Goal: Task Accomplishment & Management: Manage account settings

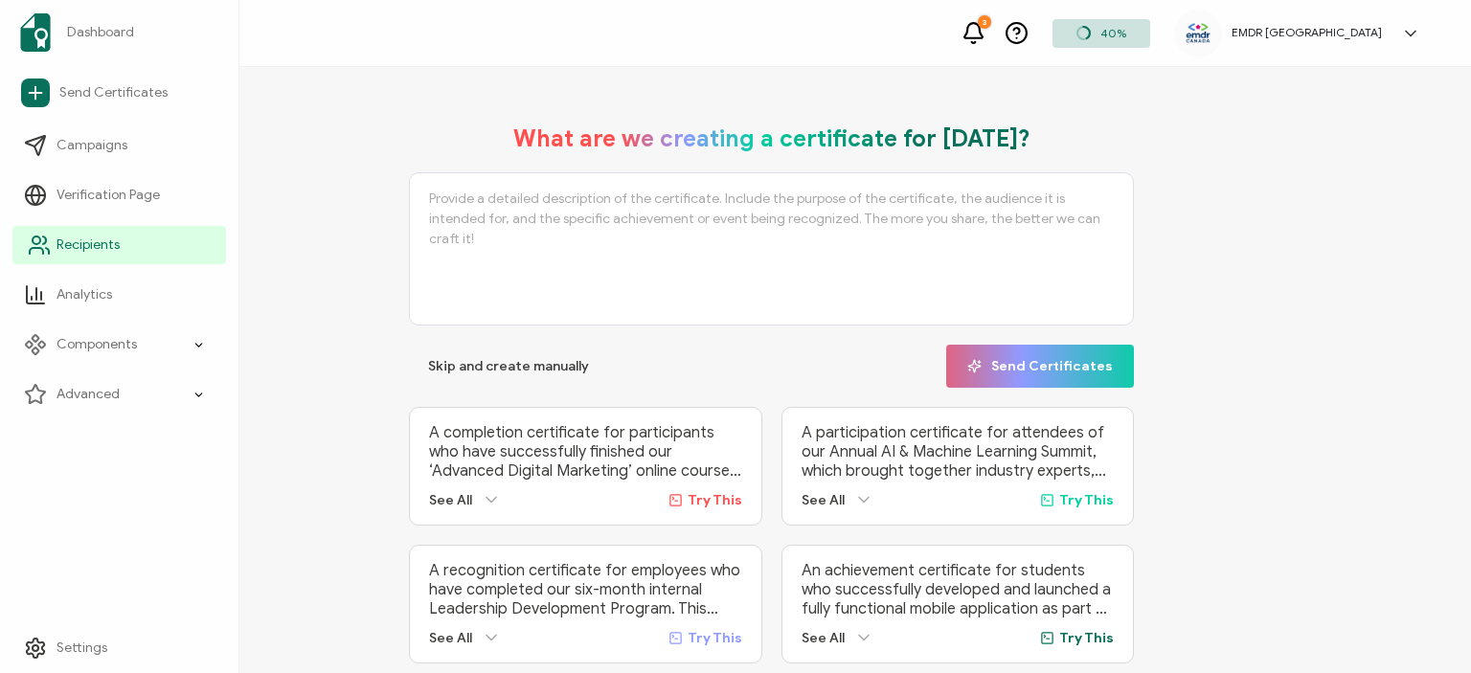
click at [75, 262] on link "Recipients" at bounding box center [119, 245] width 214 height 38
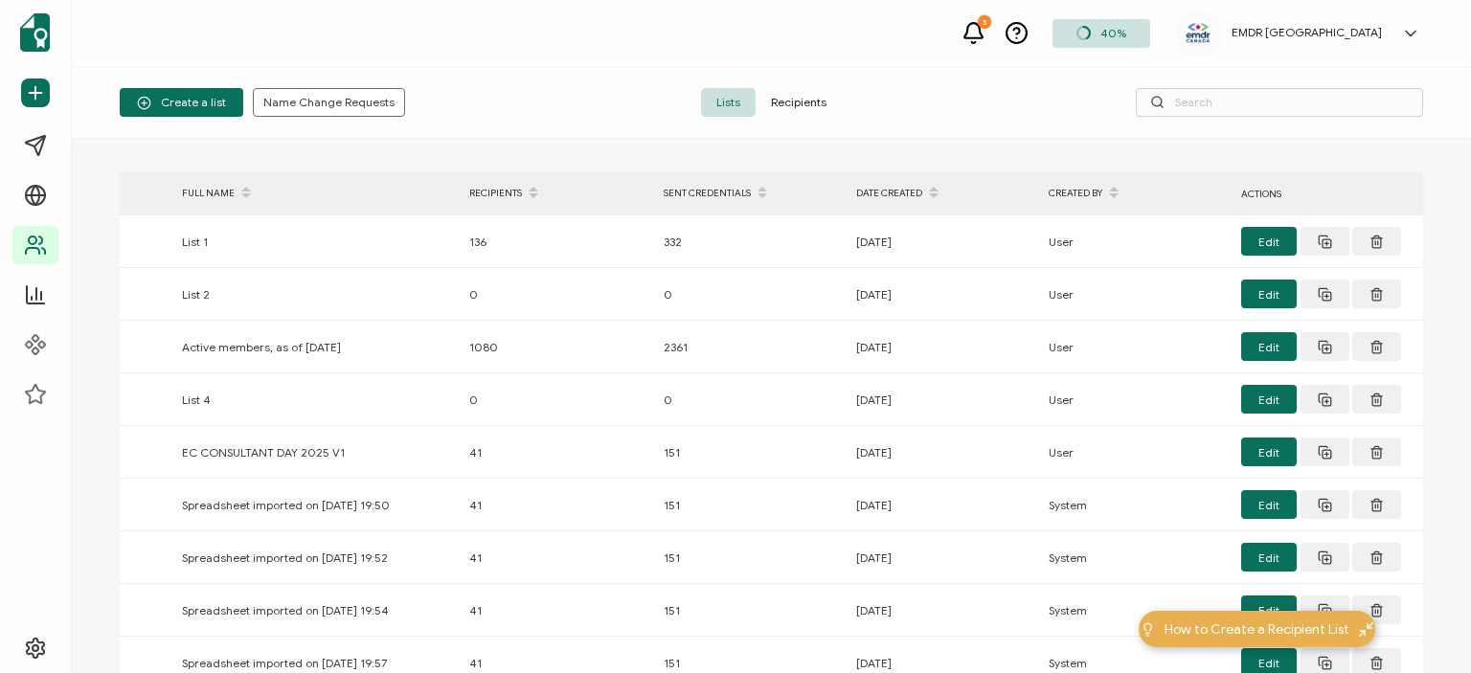
click at [796, 114] on span "Recipients" at bounding box center [799, 102] width 86 height 29
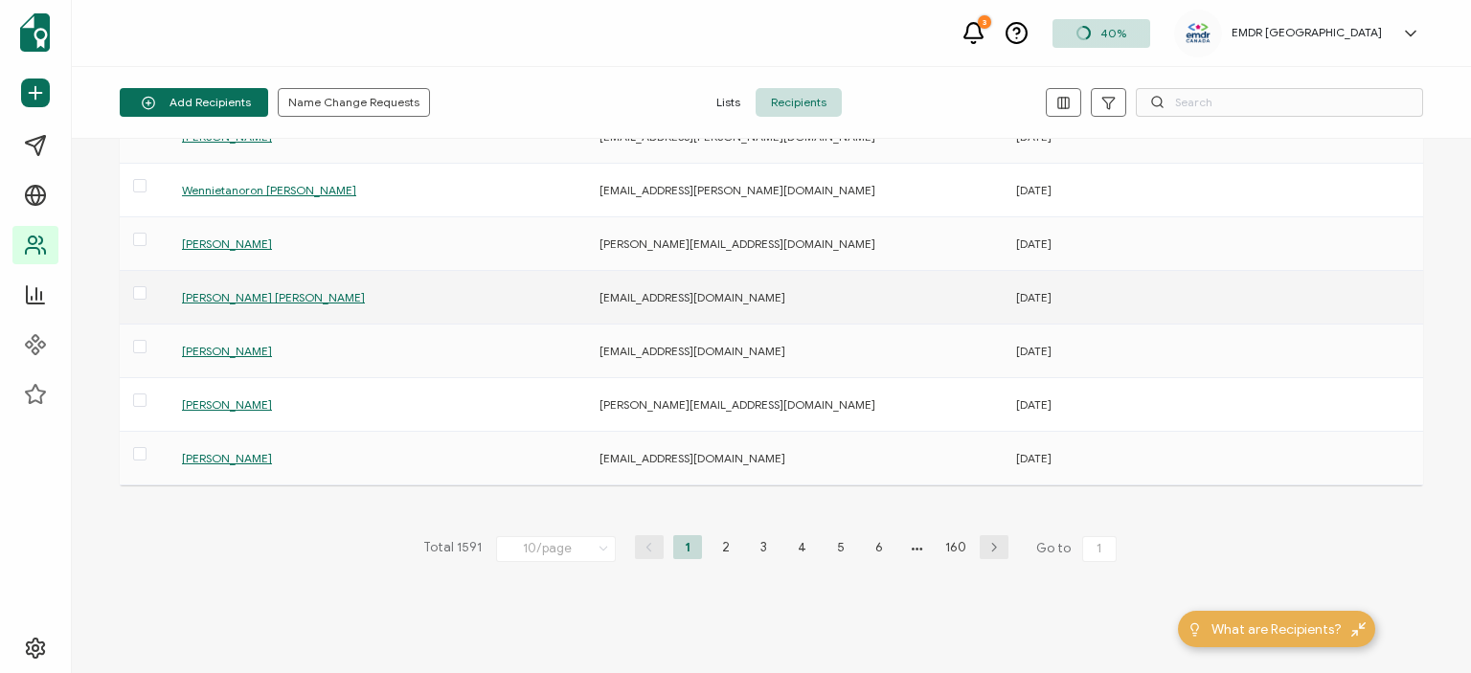
scroll to position [293, 0]
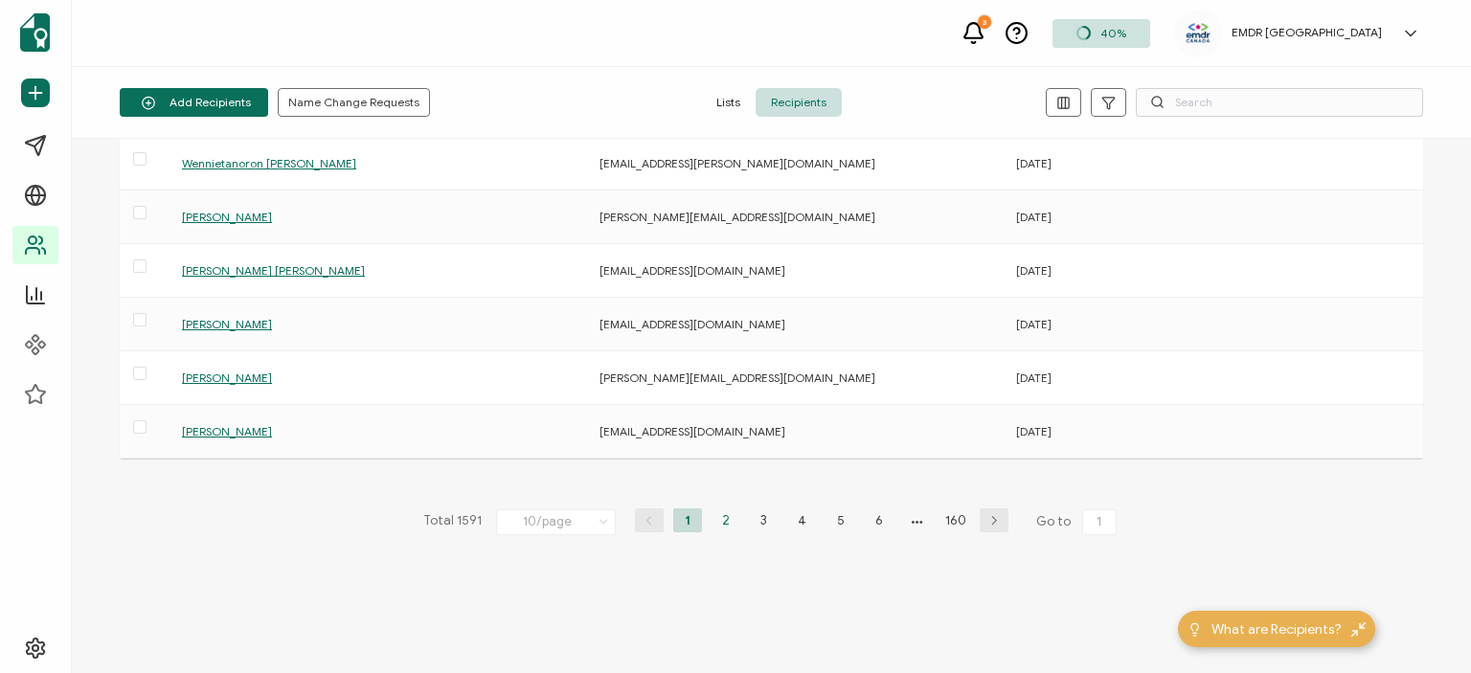
click at [727, 516] on li "2" at bounding box center [726, 521] width 29 height 24
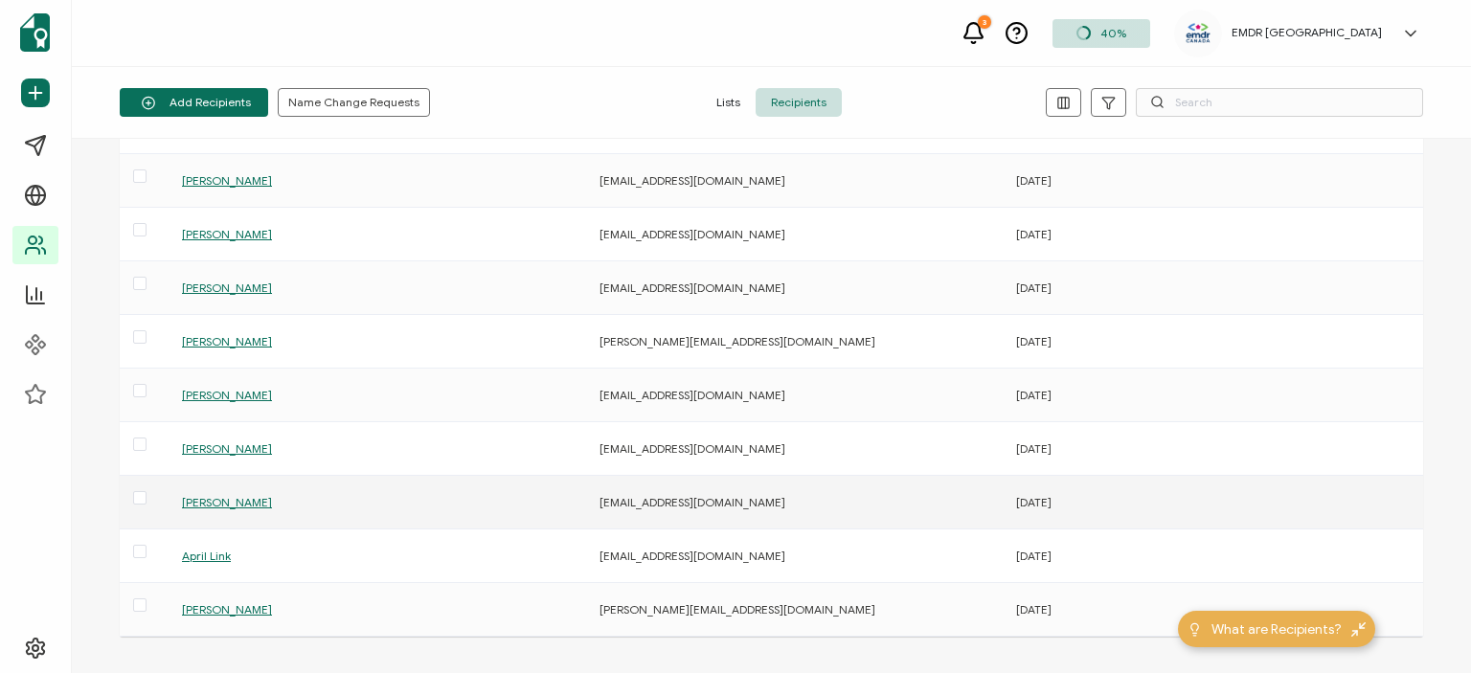
scroll to position [230, 0]
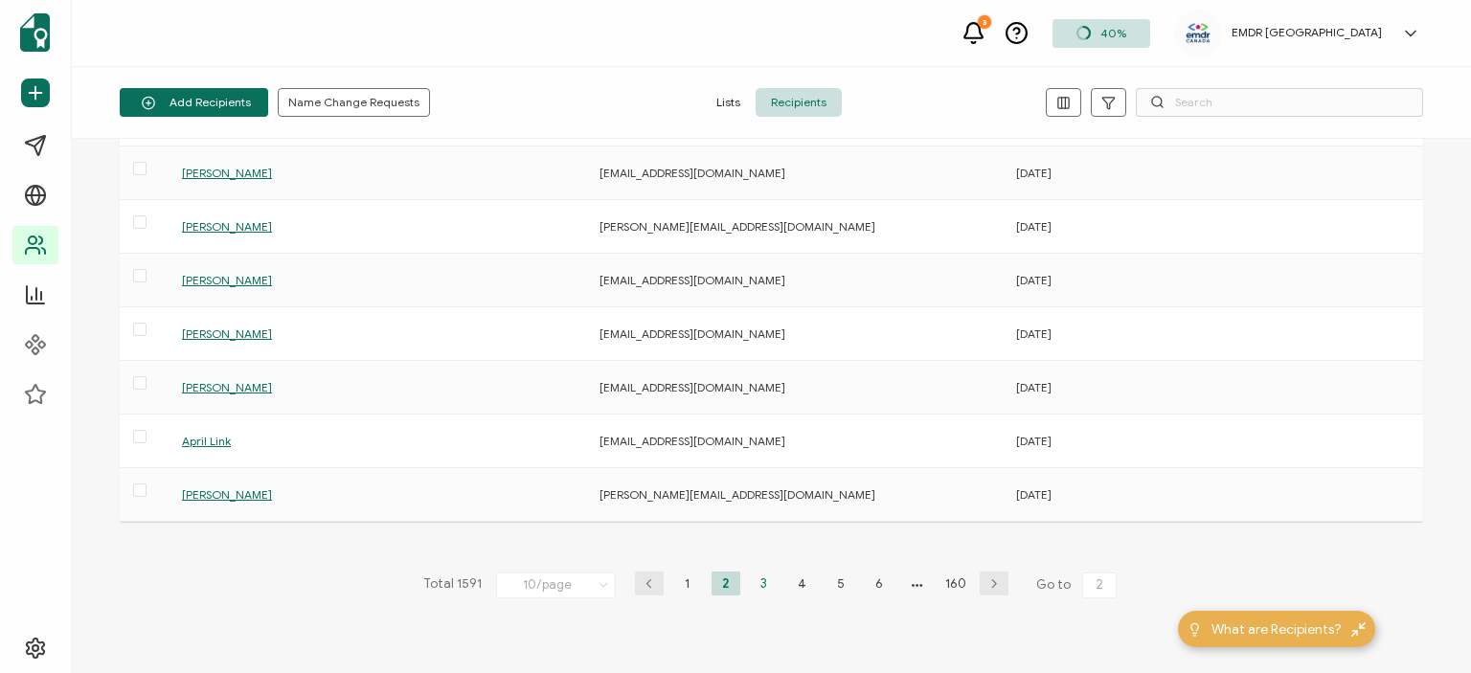
click at [771, 580] on li "3" at bounding box center [764, 584] width 29 height 24
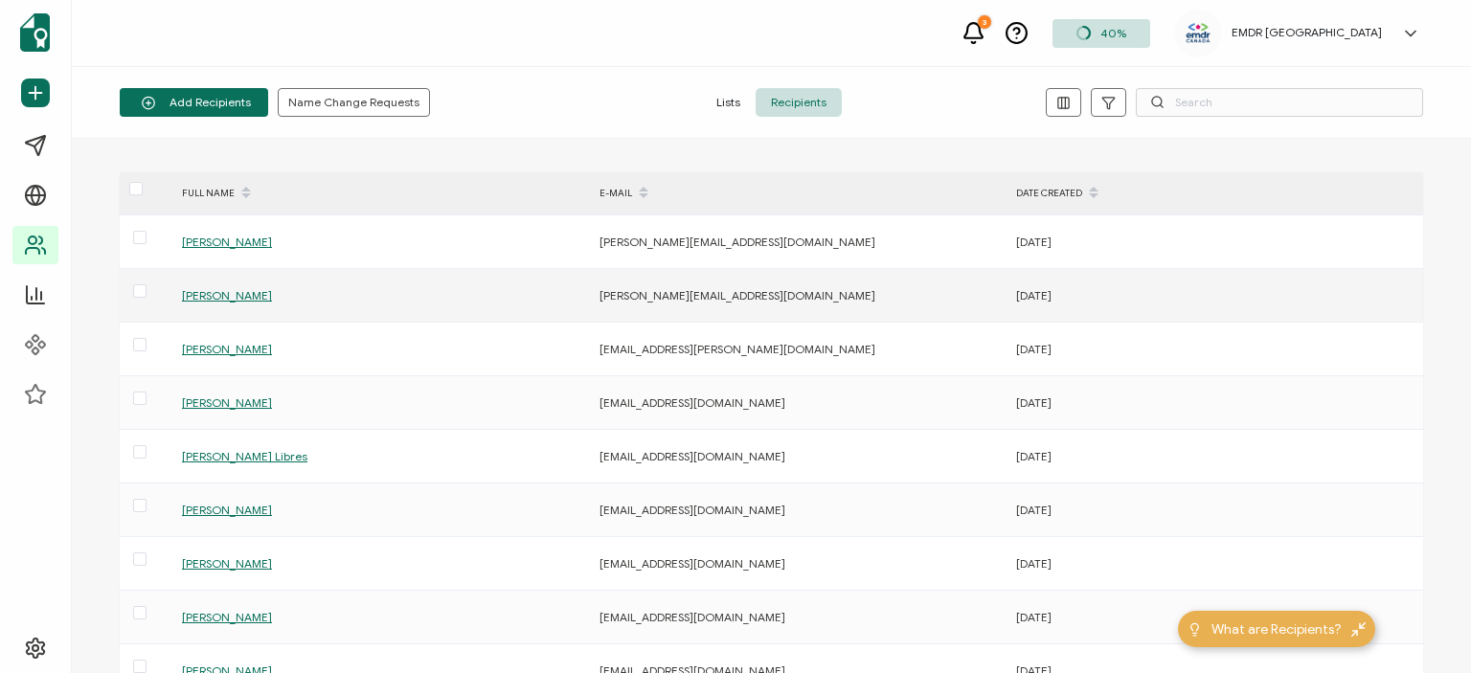
click at [229, 288] on div "[PERSON_NAME]" at bounding box center [380, 296] width 416 height 22
click at [228, 301] on span "[PERSON_NAME]" at bounding box center [227, 295] width 90 height 14
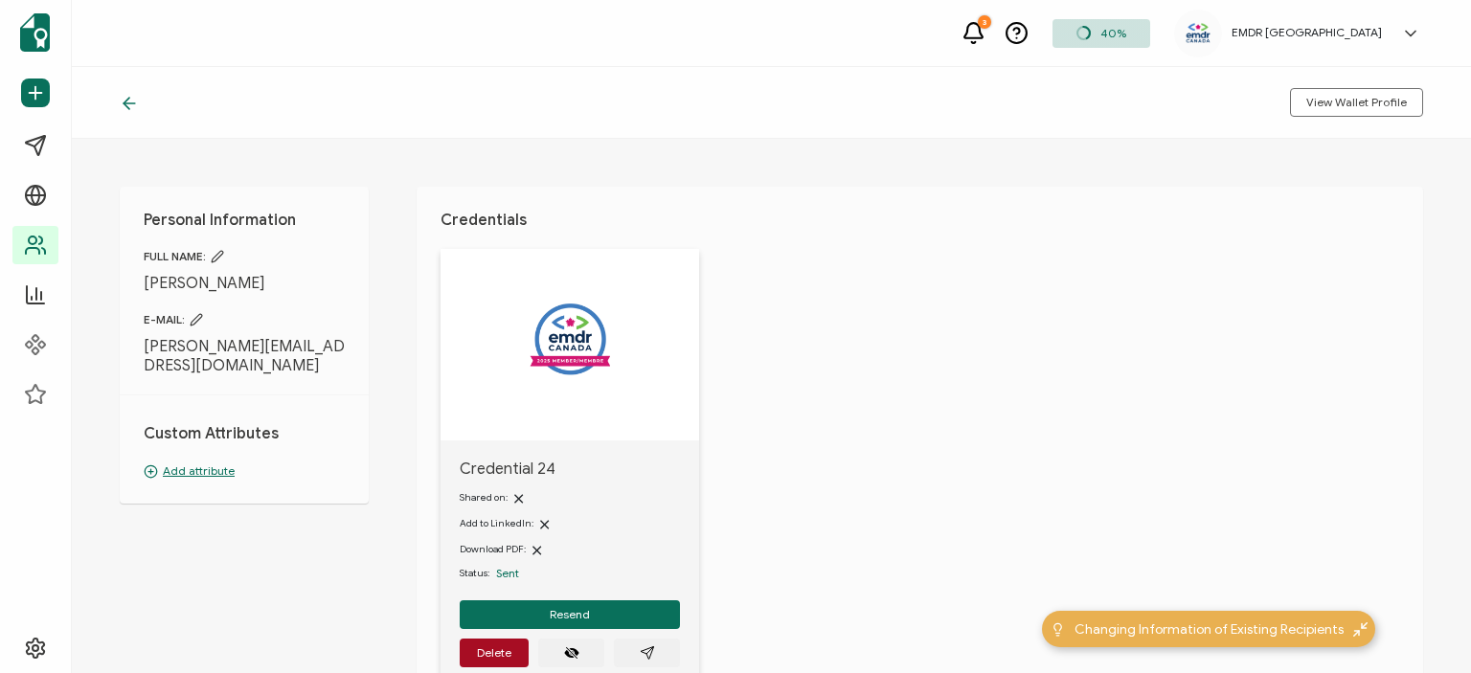
click at [218, 251] on icon at bounding box center [217, 256] width 13 height 13
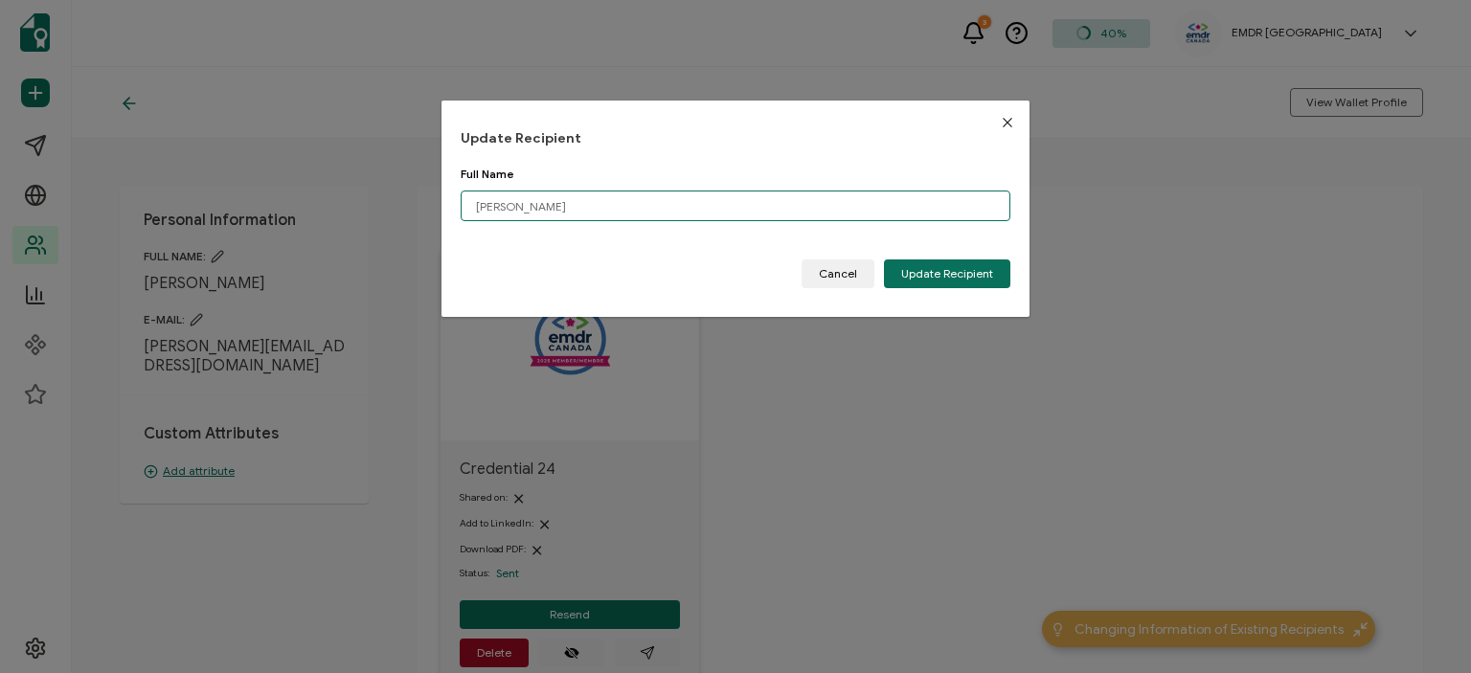
click at [534, 216] on input "[PERSON_NAME]" at bounding box center [736, 206] width 550 height 31
click at [513, 201] on input "[PERSON_NAME]" at bounding box center [736, 206] width 550 height 31
type input "[PERSON_NAME]"
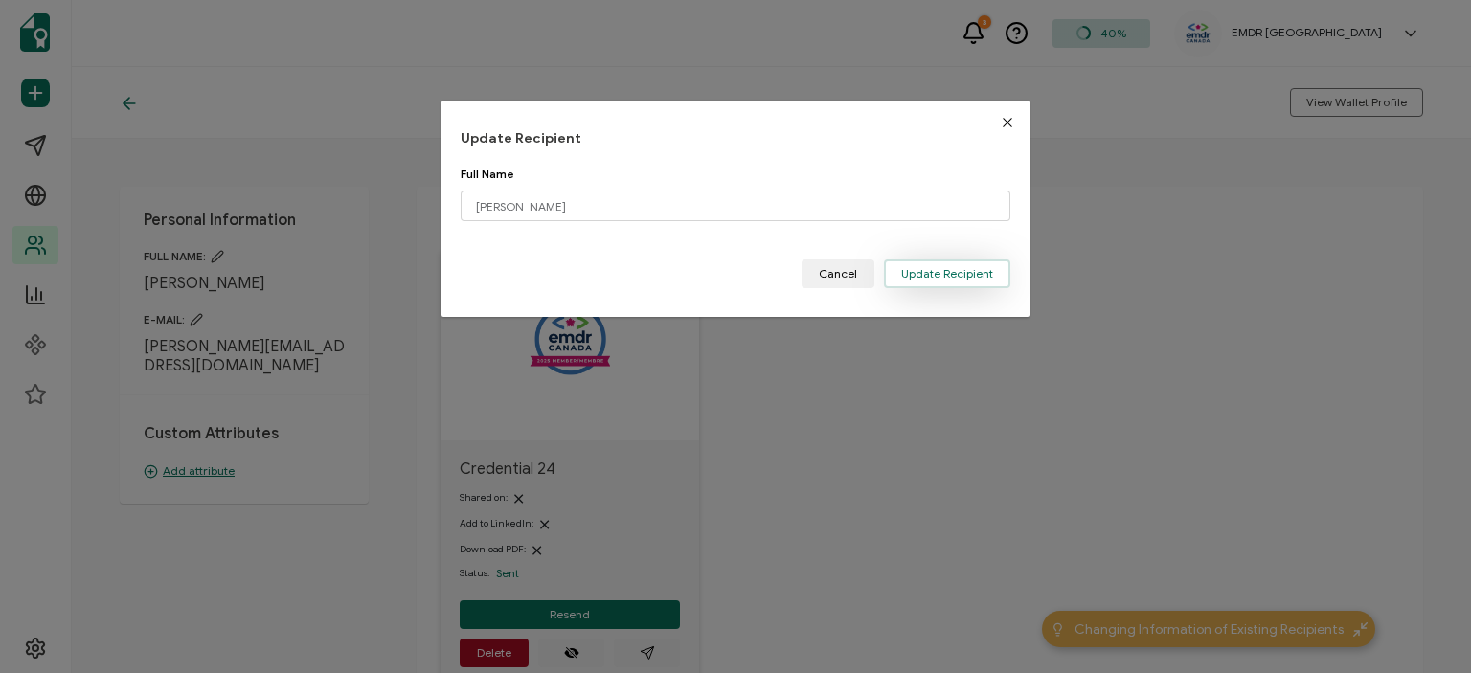
click at [952, 270] on span "Update Recipient" at bounding box center [947, 273] width 92 height 11
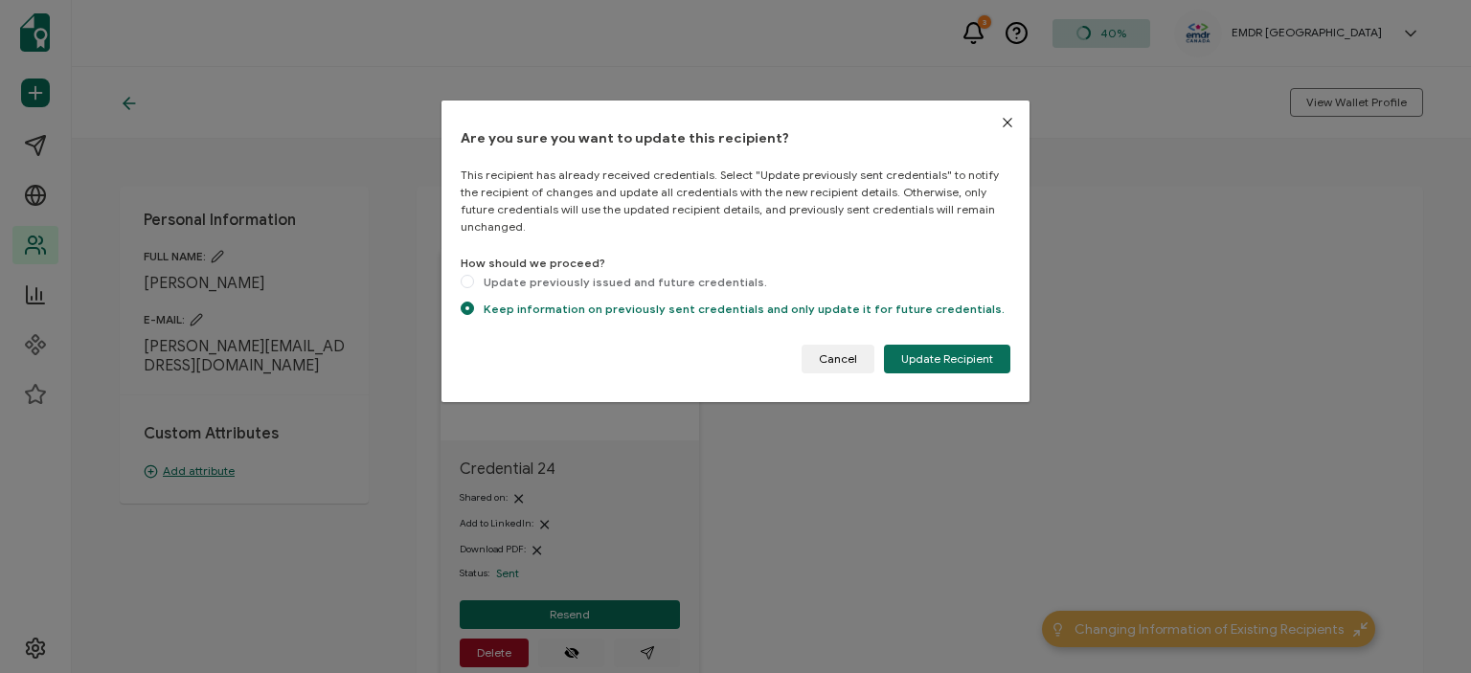
click at [474, 259] on div "How should we proceed? Update previously issued and future credentials. Keep in…" at bounding box center [736, 290] width 550 height 71
click at [462, 275] on span "dialog" at bounding box center [467, 283] width 13 height 16
click at [466, 275] on span "dialog" at bounding box center [467, 281] width 13 height 13
click at [466, 275] on input "Update previously issued and future credentials." at bounding box center [467, 283] width 13 height 16
radio input "true"
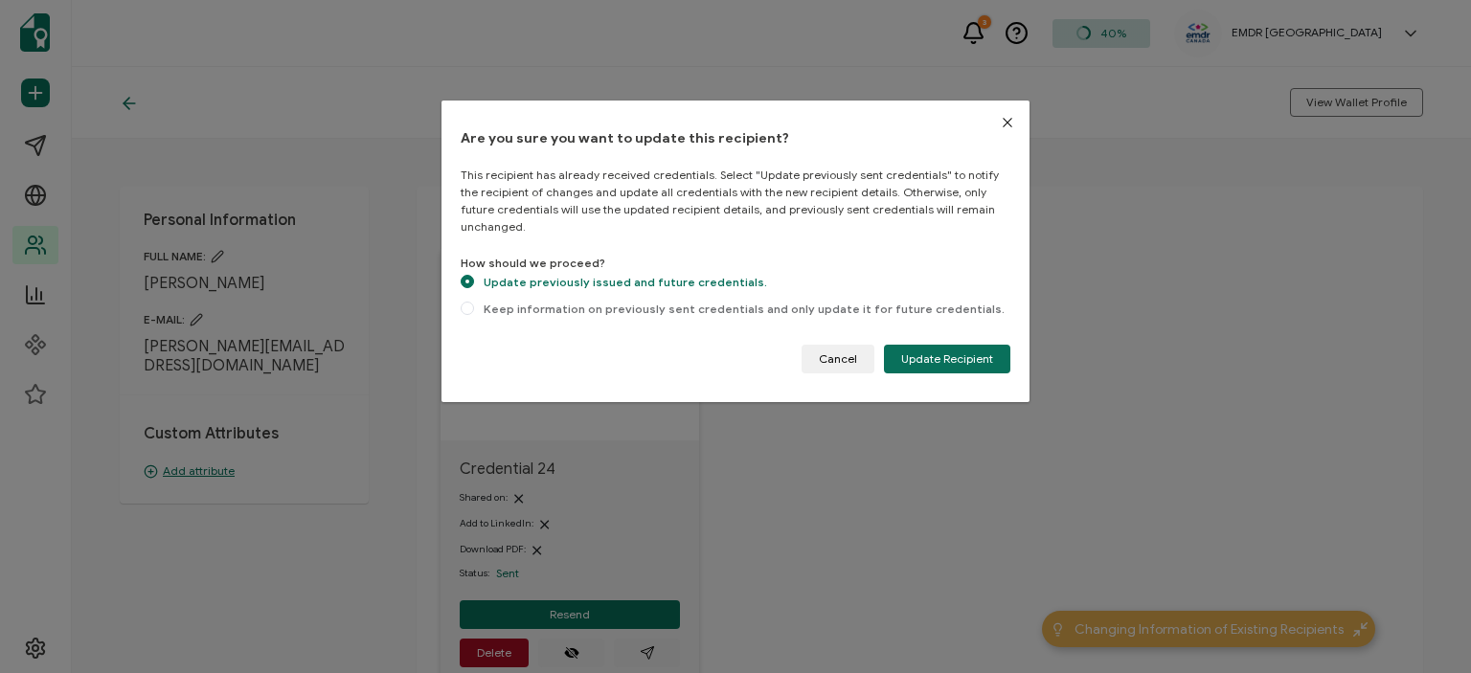
radio input "false"
click at [970, 354] on span "Update Recipient" at bounding box center [947, 359] width 92 height 11
